Goal: Information Seeking & Learning: Learn about a topic

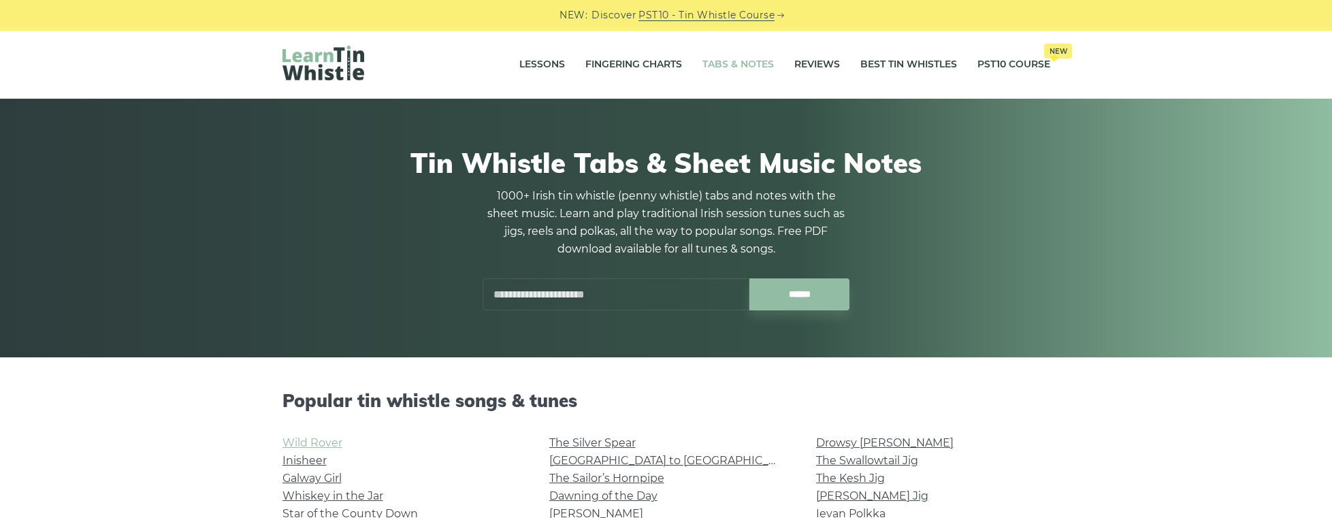
click at [322, 440] on link "Wild Rover" at bounding box center [313, 442] width 60 height 13
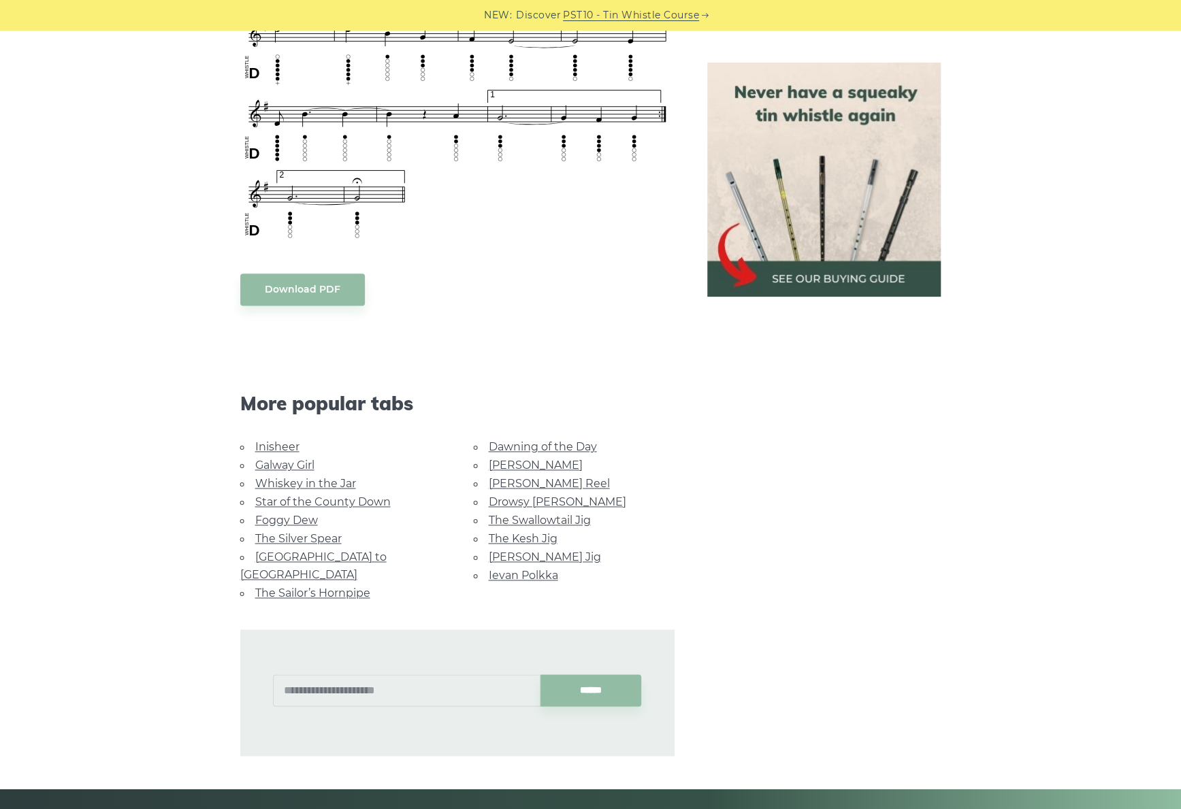
scroll to position [1039, 0]
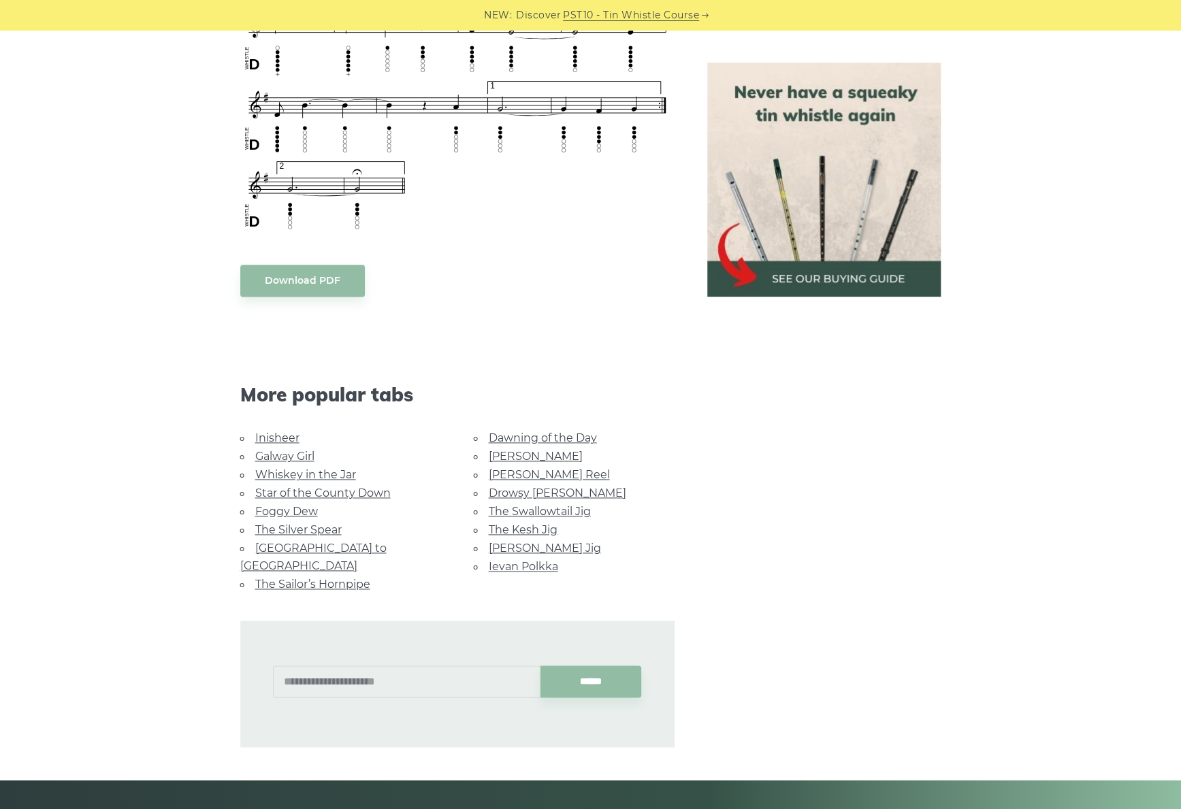
click at [298, 505] on link "Foggy Dew" at bounding box center [286, 511] width 63 height 13
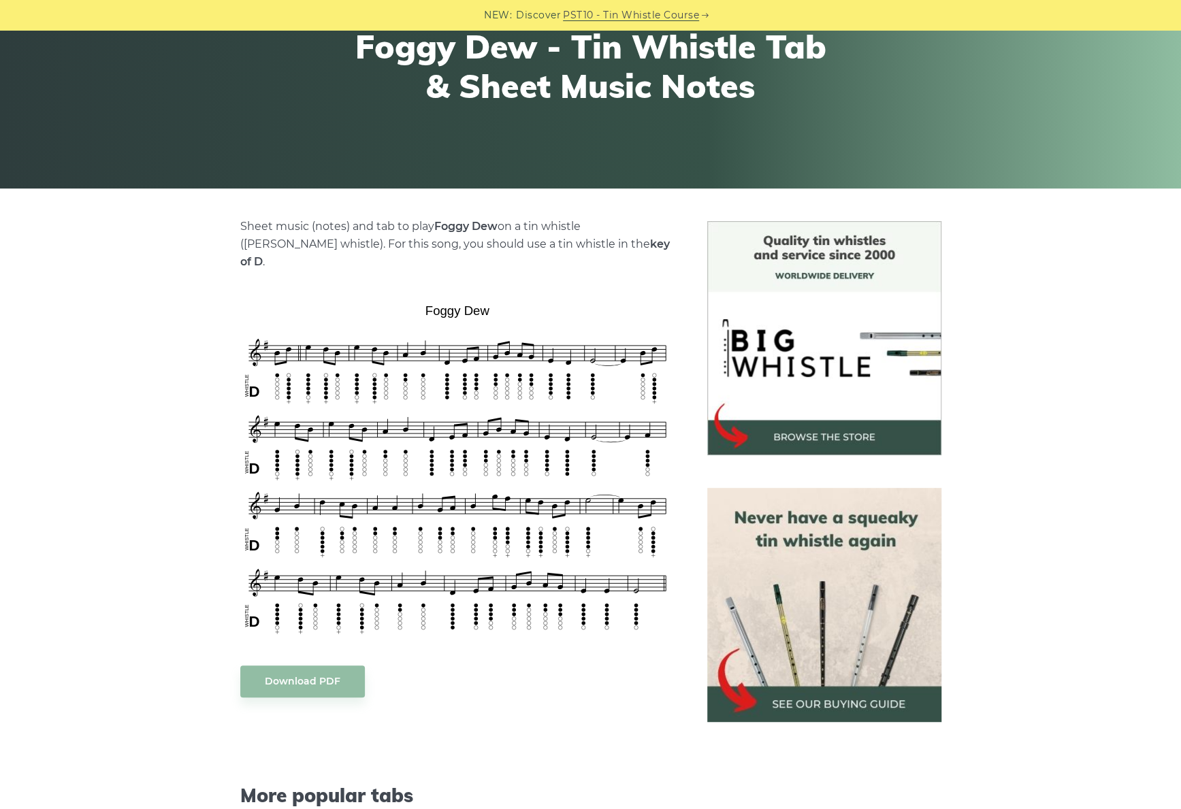
scroll to position [408, 0]
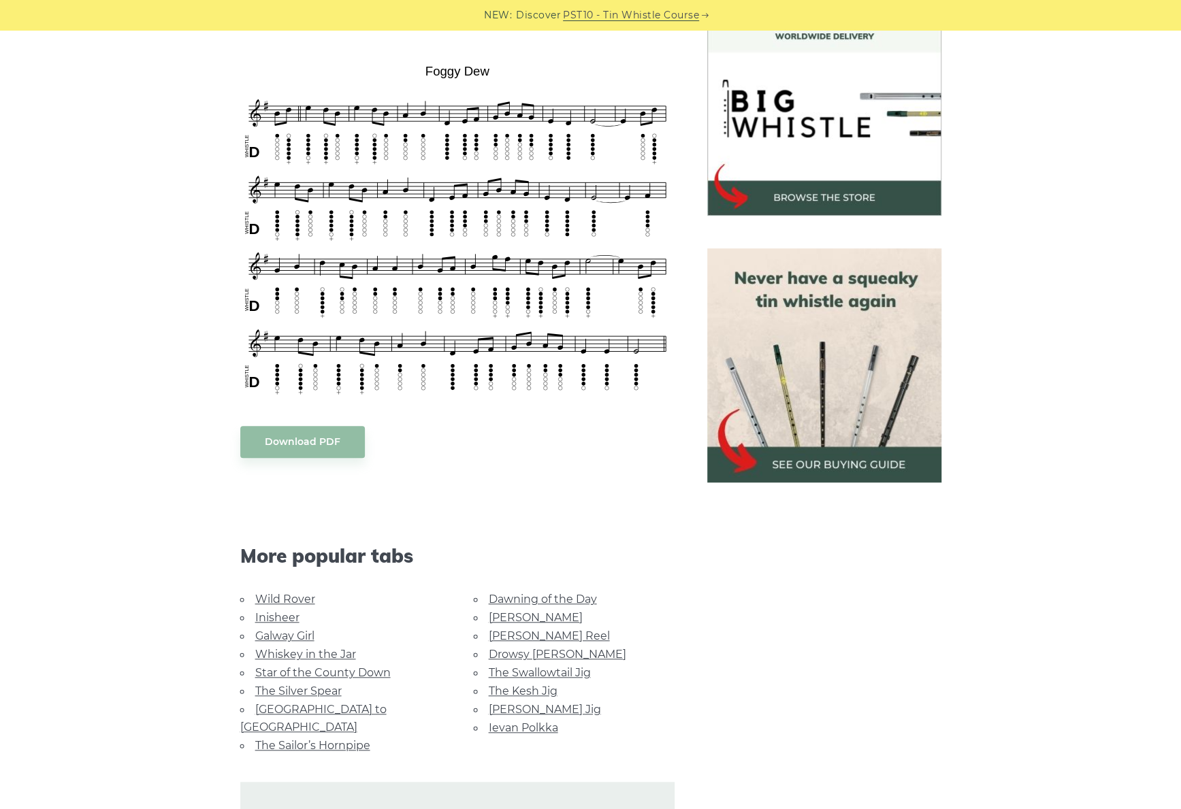
click at [269, 611] on link "Inisheer" at bounding box center [277, 617] width 44 height 13
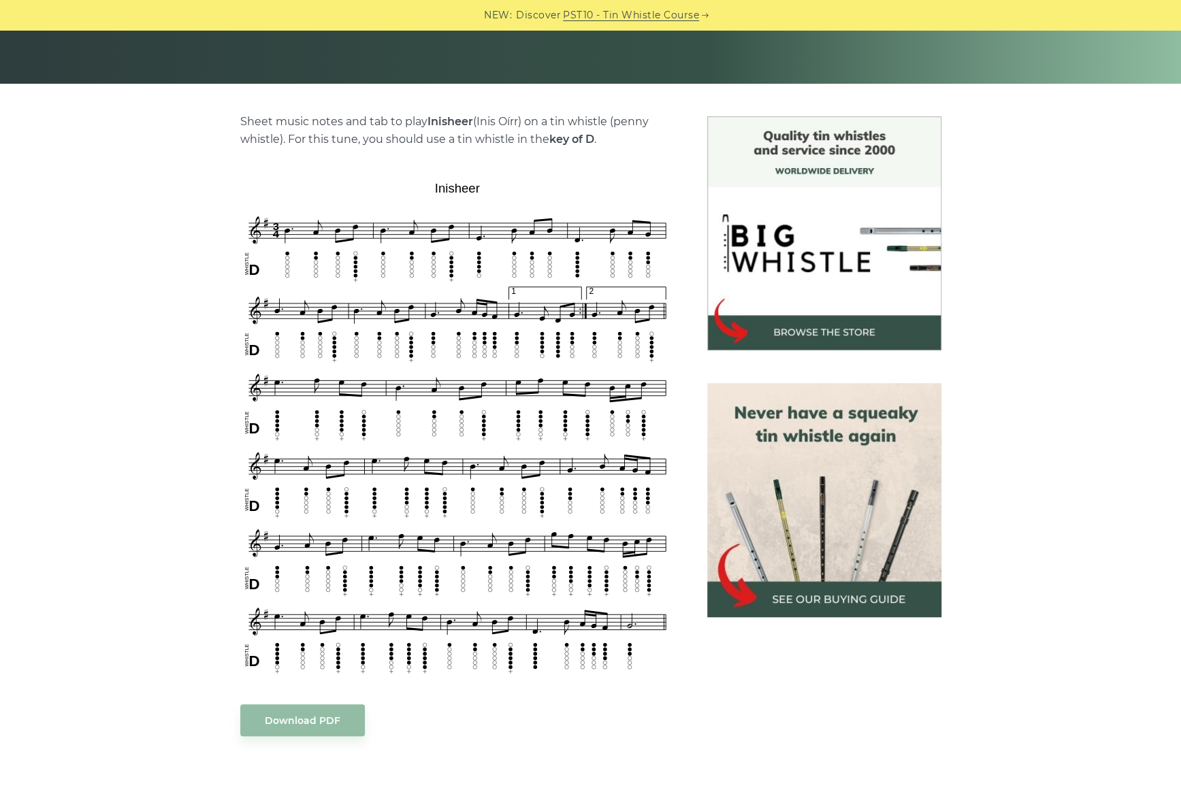
scroll to position [340, 0]
